Goal: Information Seeking & Learning: Learn about a topic

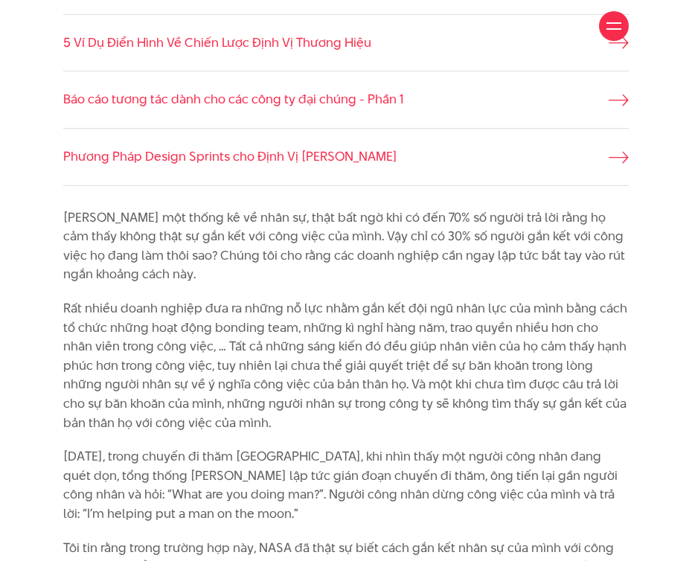
scroll to position [1029, 0]
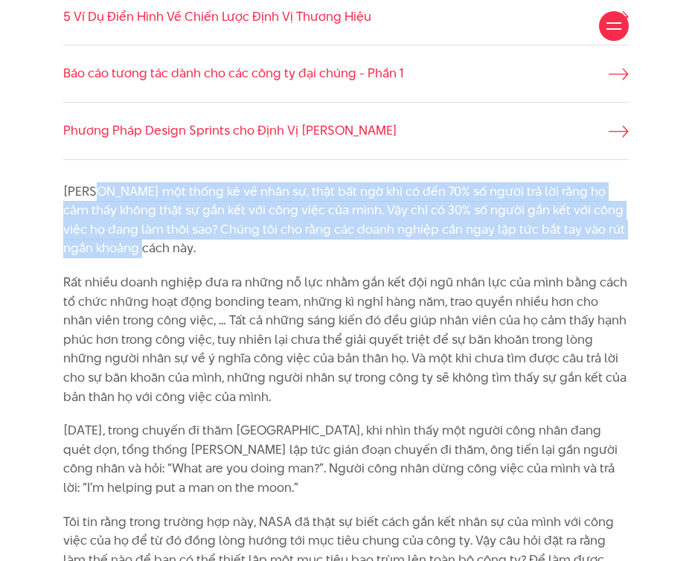
drag, startPoint x: 97, startPoint y: 187, endPoint x: 217, endPoint y: 257, distance: 138.1
click at [217, 257] on p "[PERSON_NAME] một thống kê về nhân sự, thật bất ngờ khi có đến 70% số người trả…" at bounding box center [346, 220] width 566 height 76
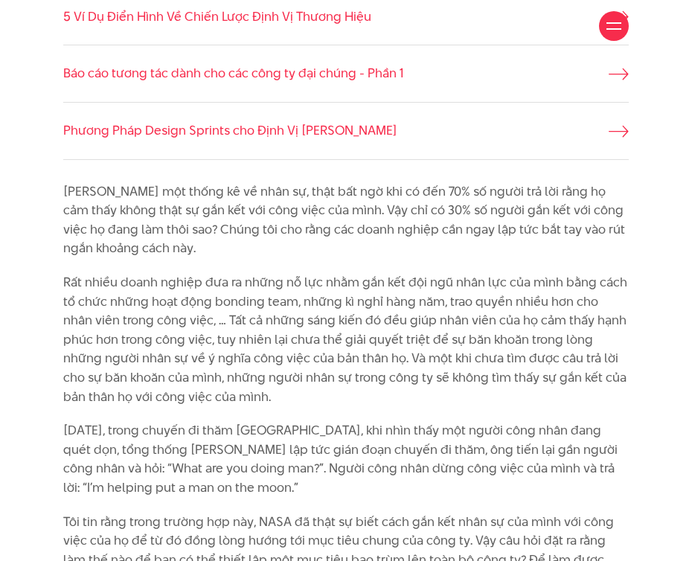
click at [229, 257] on p "[PERSON_NAME] một thống kê về nhân sự, thật bất ngờ khi có đến 70% số người trả…" at bounding box center [346, 220] width 566 height 76
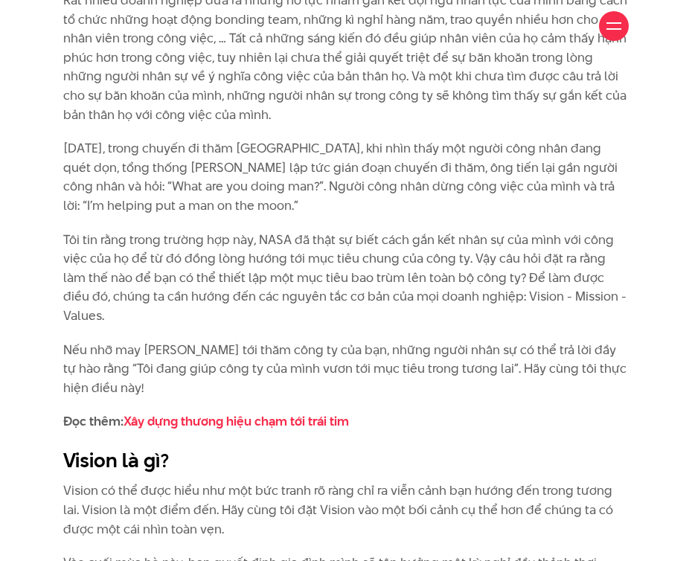
scroll to position [1618, 0]
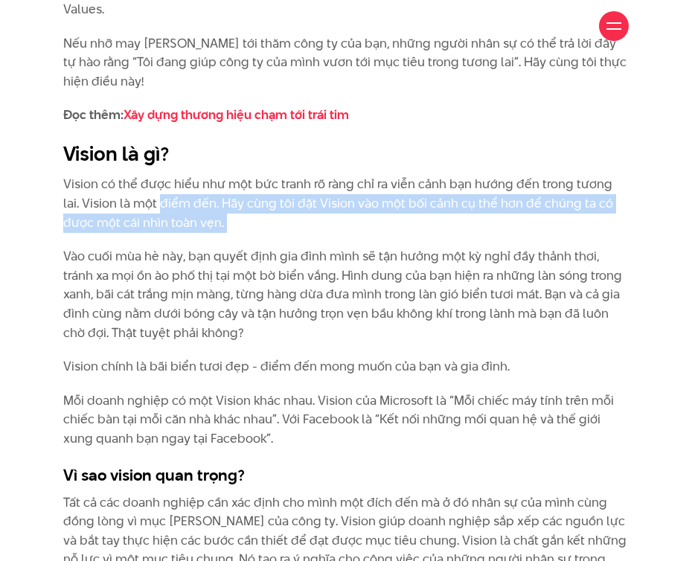
drag, startPoint x: 139, startPoint y: 182, endPoint x: 172, endPoint y: 220, distance: 50.1
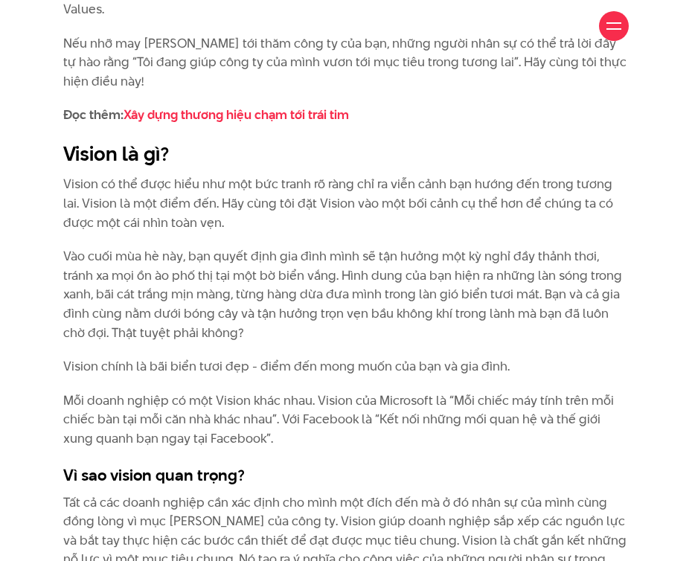
click at [213, 264] on p "Vào cuối mùa hè này, bạn quyết định gia đình mình sẽ tận hưởng một kỳ nghỉ đầy …" at bounding box center [346, 294] width 566 height 95
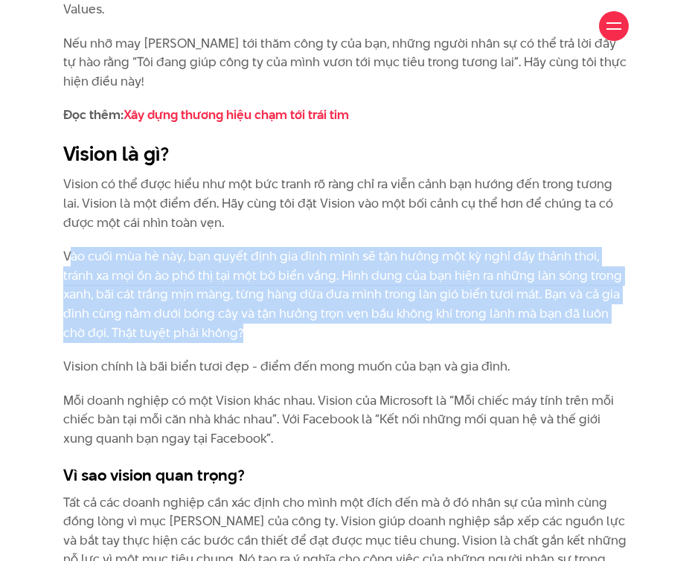
drag, startPoint x: 71, startPoint y: 236, endPoint x: 330, endPoint y: 314, distance: 269.8
click at [330, 314] on p "Vào cuối mùa hè này, bạn quyết định gia đình mình sẽ tận hưởng một kỳ nghỉ đầy …" at bounding box center [346, 294] width 566 height 95
click at [320, 302] on p "Vào cuối mùa hè này, bạn quyết định gia đình mình sẽ tận hưởng một kỳ nghỉ đầy …" at bounding box center [346, 294] width 566 height 95
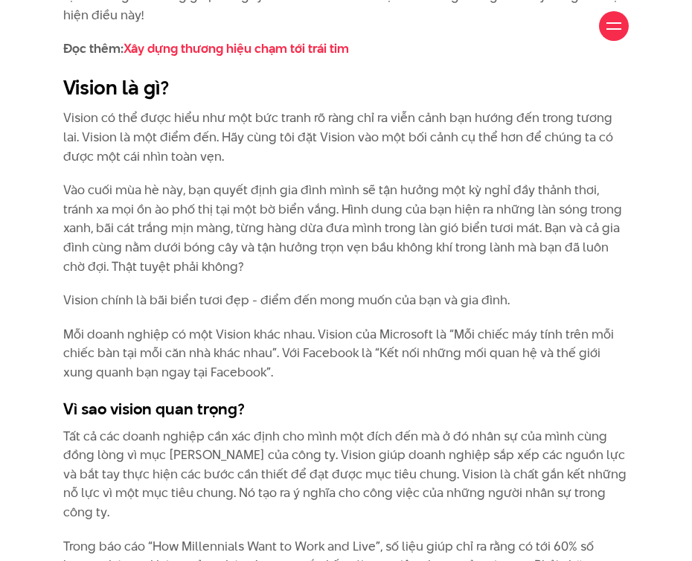
scroll to position [1685, 0]
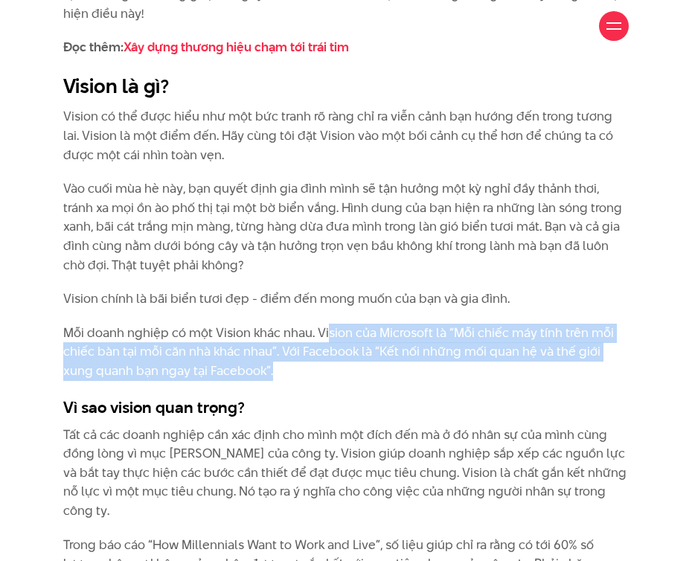
drag, startPoint x: 325, startPoint y: 313, endPoint x: 318, endPoint y: 345, distance: 32.0
click at [318, 345] on p "Mỗi doanh nghiệp có một Vision khác nhau. Vision của Microsoft là “Mỗi chiếc má…" at bounding box center [346, 352] width 566 height 57
click at [319, 335] on p "Mỗi doanh nghiệp có một Vision khác nhau. Vision của Microsoft là “Mỗi chiếc má…" at bounding box center [346, 352] width 566 height 57
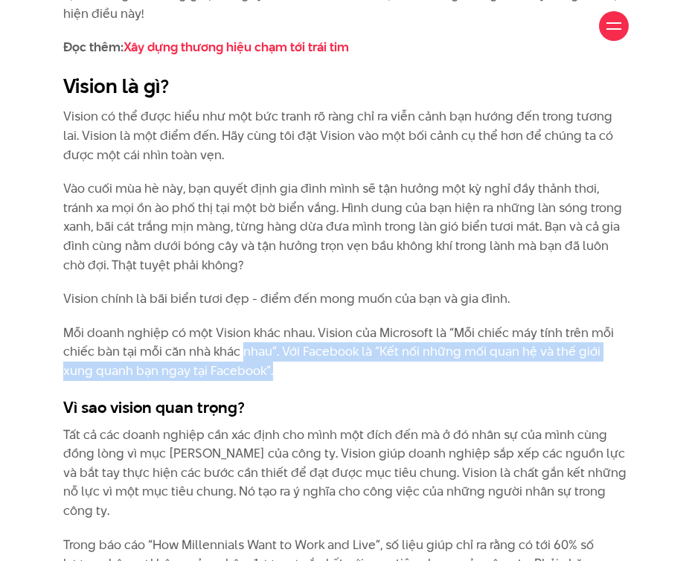
drag, startPoint x: 243, startPoint y: 336, endPoint x: 277, endPoint y: 348, distance: 35.5
click at [277, 348] on p "Mỗi doanh nghiệp có một Vision khác nhau. Vision của Microsoft là “Mỗi chiếc má…" at bounding box center [346, 352] width 566 height 57
click at [278, 348] on p "Mỗi doanh nghiệp có một Vision khác nhau. Vision của Microsoft là “Mỗi chiếc má…" at bounding box center [346, 352] width 566 height 57
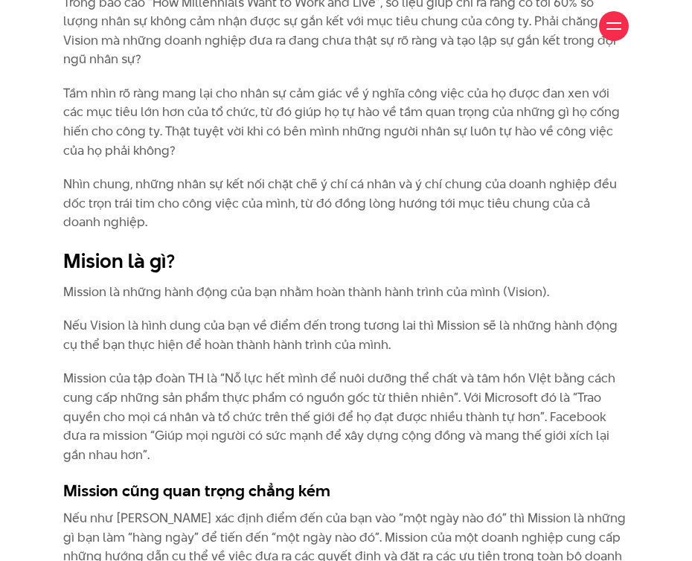
scroll to position [2265, 0]
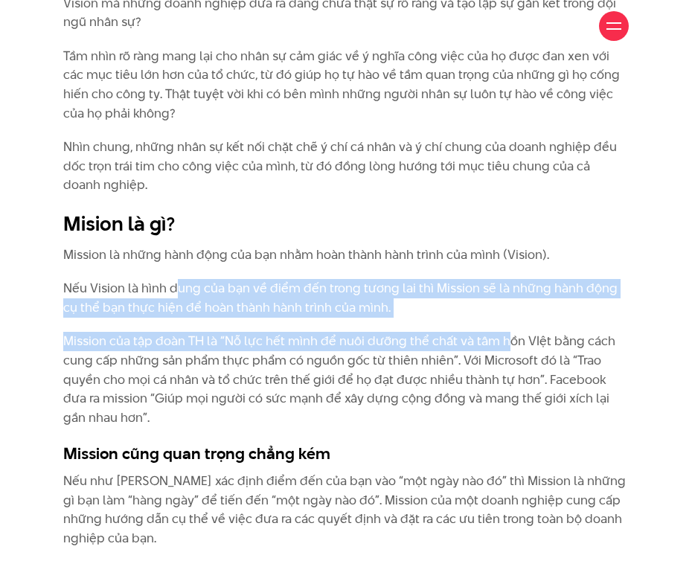
drag, startPoint x: 176, startPoint y: 244, endPoint x: 503, endPoint y: 305, distance: 333.0
click at [503, 305] on div "[PERSON_NAME] một thống kê về nhân sự, thật bất ngờ khi có đến 70% số người trả…" at bounding box center [346, 146] width 566 height 2401
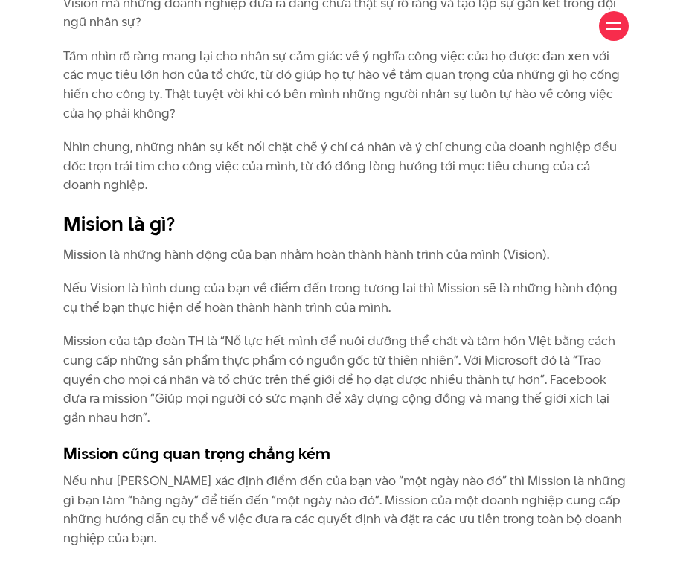
click at [417, 362] on p "Mission của tập đoàn TH là “Nỗ lực hết mình để nuôi dưỡng thể chất và tâm hồn V…" at bounding box center [346, 379] width 566 height 95
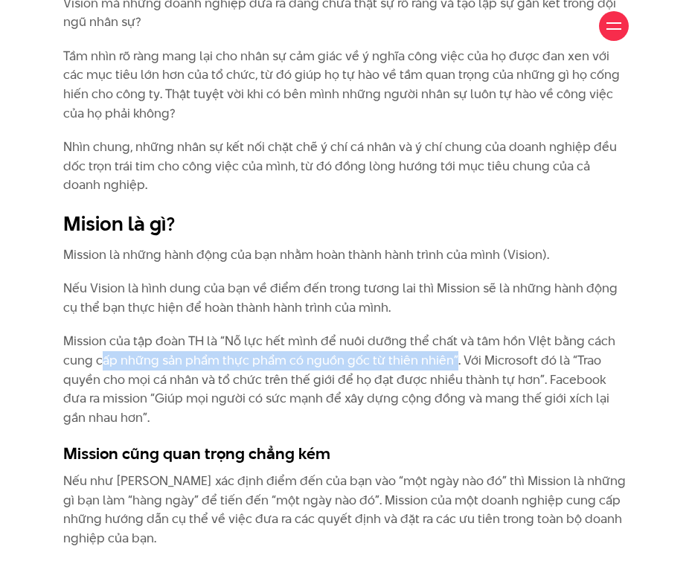
drag, startPoint x: 100, startPoint y: 329, endPoint x: 454, endPoint y: 322, distance: 353.5
click at [453, 332] on p "Mission của tập đoàn TH là “Nỗ lực hết mình để nuôi dưỡng thể chất và tâm hồn V…" at bounding box center [346, 379] width 566 height 95
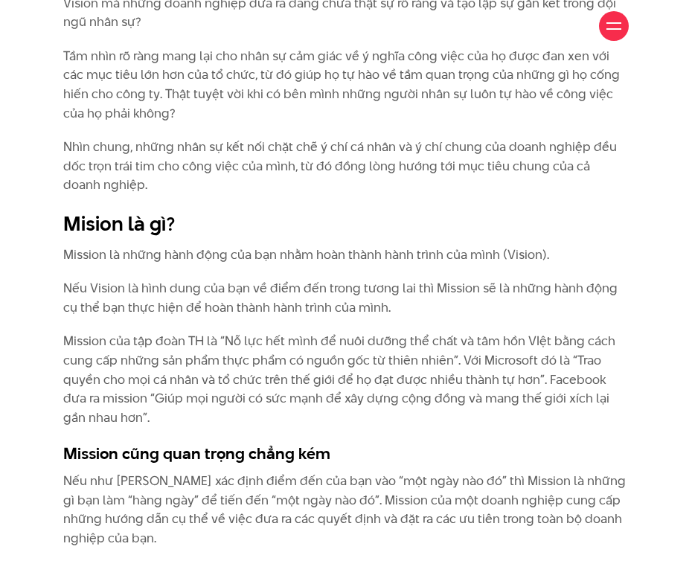
click at [263, 332] on p "Mission của tập đoàn TH là “Nỗ lực hết mình để nuôi dưỡng thể chất và tâm hồn V…" at bounding box center [346, 379] width 566 height 95
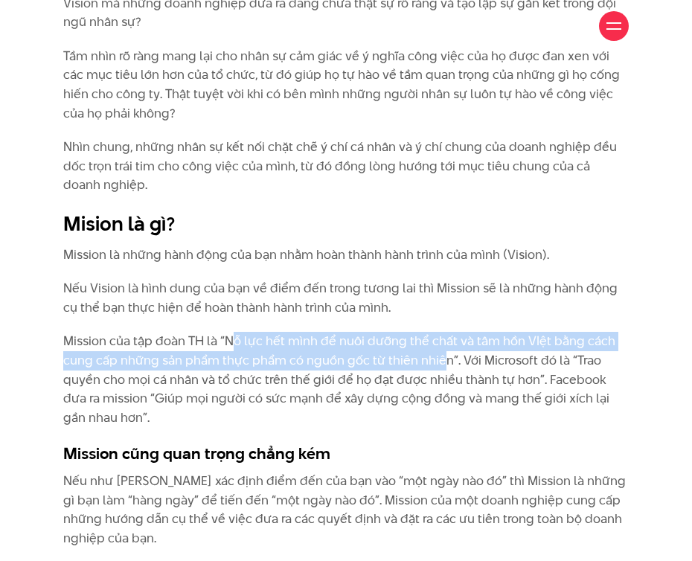
drag, startPoint x: 230, startPoint y: 304, endPoint x: 441, endPoint y: 326, distance: 211.7
click at [441, 332] on p "Mission của tập đoàn TH là “Nỗ lực hết mình để nuôi dưỡng thể chất và tâm hồn V…" at bounding box center [346, 379] width 566 height 95
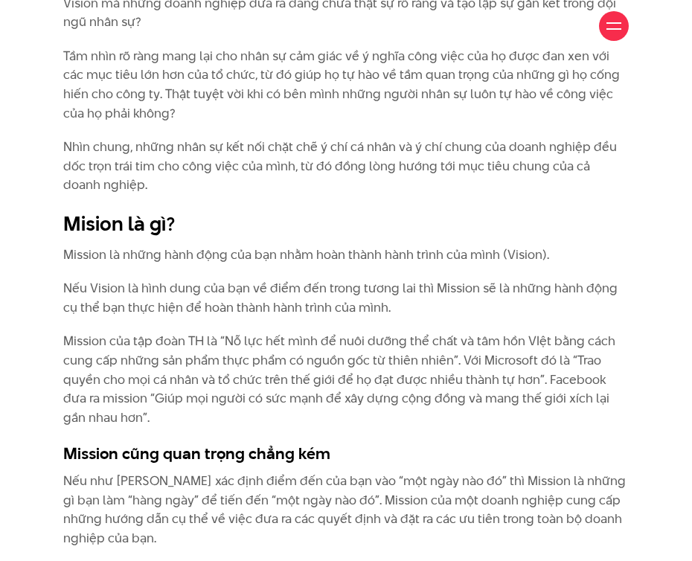
drag, startPoint x: 414, startPoint y: 367, endPoint x: 423, endPoint y: 359, distance: 12.1
click at [414, 366] on p "Mission của tập đoàn TH là “Nỗ lực hết mình để nuôi dưỡng thể chất và tâm hồn V…" at bounding box center [346, 379] width 566 height 95
